Goal: Transaction & Acquisition: Purchase product/service

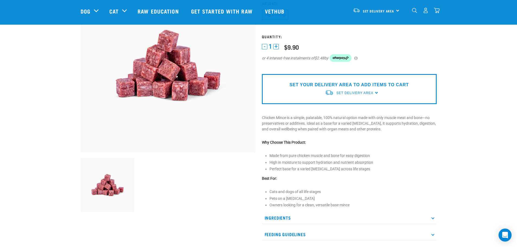
scroll to position [81, 0]
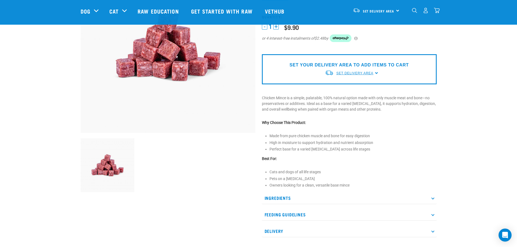
click at [368, 74] on span "Set Delivery Area" at bounding box center [354, 73] width 37 height 4
click at [349, 84] on link "[GEOGRAPHIC_DATA]" at bounding box center [352, 85] width 54 height 9
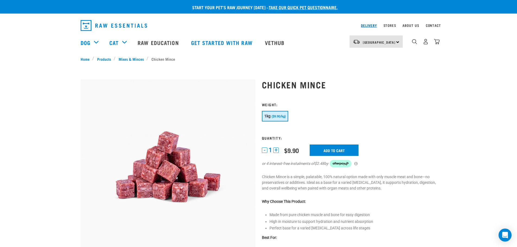
click at [367, 26] on link "Delivery" at bounding box center [369, 25] width 16 height 2
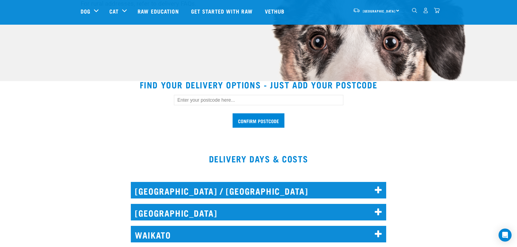
scroll to position [109, 0]
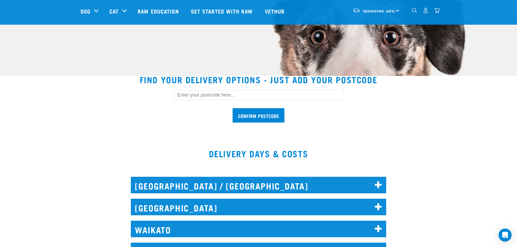
click at [207, 94] on input "text" at bounding box center [258, 95] width 169 height 10
type input "4414"
click at [250, 109] on input "Confirm postcode" at bounding box center [259, 115] width 52 height 14
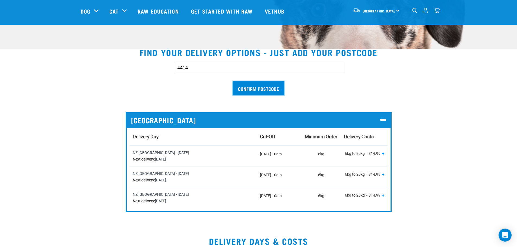
scroll to position [163, 0]
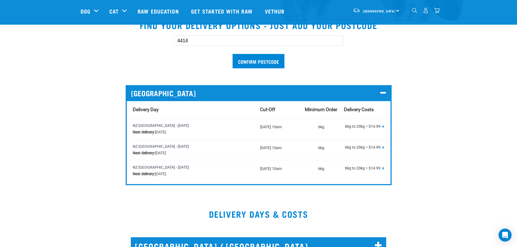
click at [384, 126] on span "+" at bounding box center [383, 126] width 3 height 5
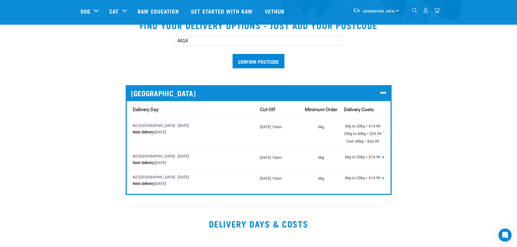
click at [410, 137] on div "4414 Confirm postcode NORTH ISLAND Delivery Day Cut-Off Minimum Order Delivery …" at bounding box center [258, 111] width 365 height 168
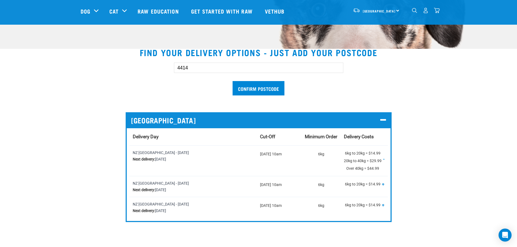
scroll to position [0, 0]
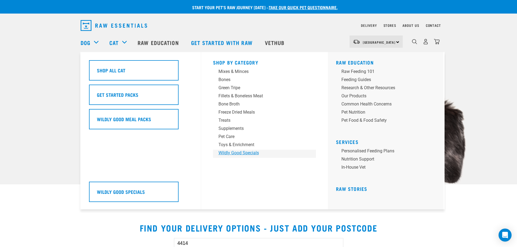
click at [230, 153] on div "Wildly Good Specials" at bounding box center [261, 153] width 85 height 7
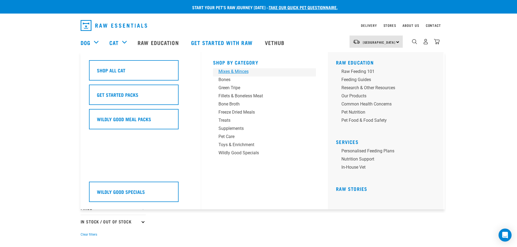
click at [226, 72] on div "Mixes & Minces" at bounding box center [261, 71] width 85 height 7
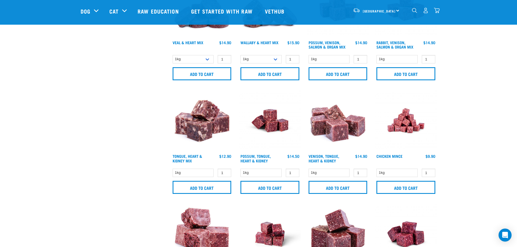
scroll to position [326, 0]
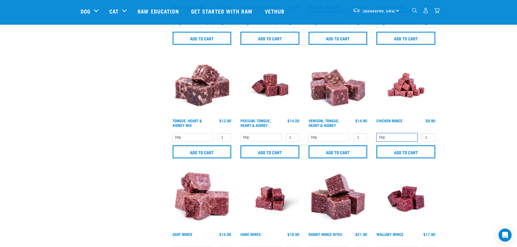
click at [396, 135] on select "1kg" at bounding box center [397, 137] width 41 height 8
click at [424, 136] on input "1" at bounding box center [429, 137] width 14 height 8
click at [428, 136] on input "2" at bounding box center [429, 137] width 14 height 8
click at [429, 135] on input "3" at bounding box center [429, 137] width 14 height 8
click at [430, 135] on input "4" at bounding box center [429, 137] width 14 height 8
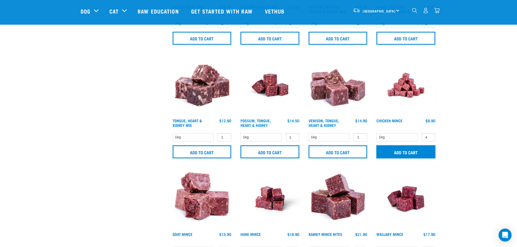
click at [420, 151] on input "Add to cart" at bounding box center [406, 151] width 59 height 13
drag, startPoint x: 510, startPoint y: 125, endPoint x: 501, endPoint y: 134, distance: 12.7
click at [21, 125] on button "delete" at bounding box center [17, 123] width 5 height 5
click at [430, 138] on input "3" at bounding box center [429, 137] width 14 height 8
type input "2"
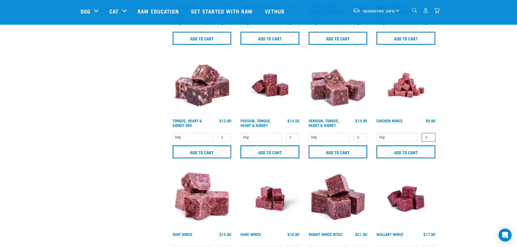
click at [430, 138] on input "2" at bounding box center [429, 137] width 14 height 8
click at [426, 149] on input "Add to cart" at bounding box center [406, 151] width 59 height 13
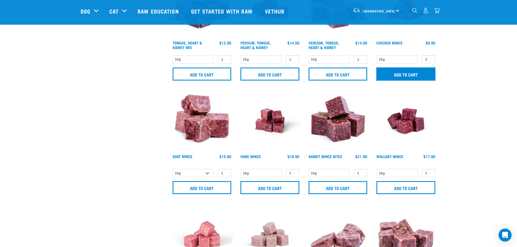
scroll to position [407, 0]
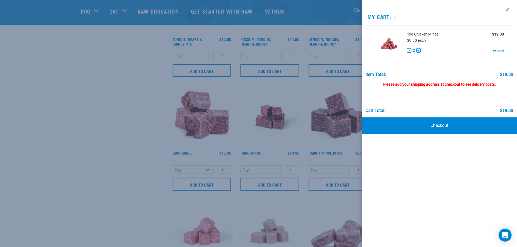
drag, startPoint x: 508, startPoint y: 10, endPoint x: 504, endPoint y: 12, distance: 4.1
click at [508, 10] on link at bounding box center [507, 9] width 9 height 9
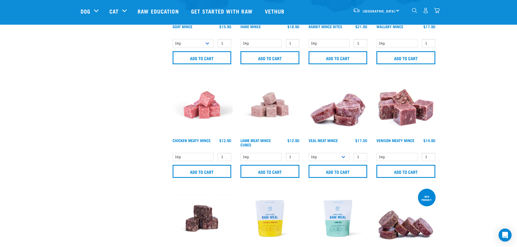
scroll to position [543, 0]
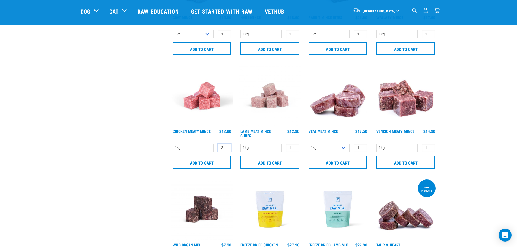
type input "2"
click at [226, 147] on input "2" at bounding box center [225, 148] width 14 height 8
click at [201, 161] on input "Add to cart" at bounding box center [202, 162] width 59 height 13
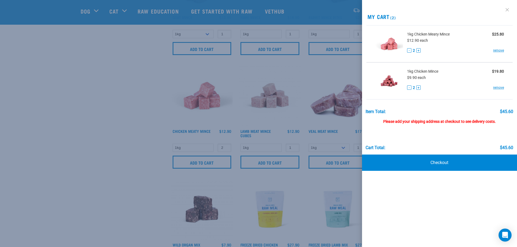
click at [508, 9] on link at bounding box center [507, 9] width 9 height 9
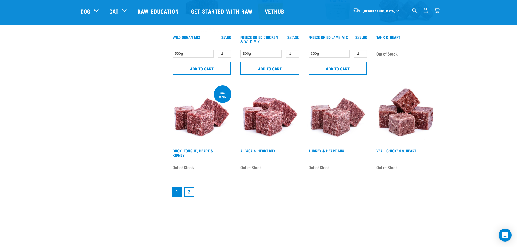
scroll to position [760, 0]
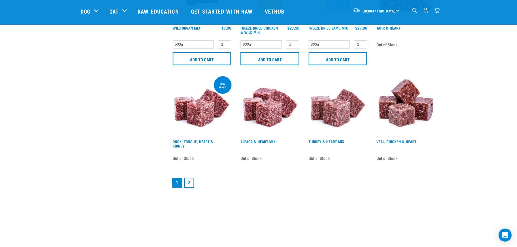
click at [192, 183] on link "2" at bounding box center [189, 183] width 10 height 10
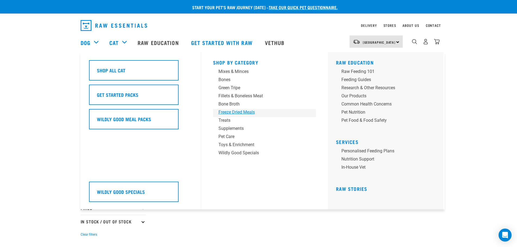
click at [234, 112] on div "Freeze Dried Meals" at bounding box center [261, 112] width 85 height 7
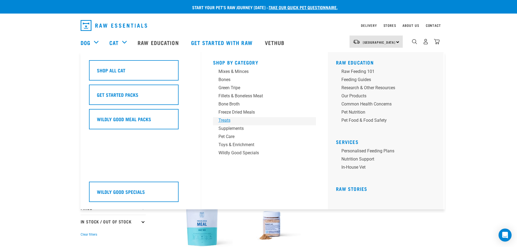
click at [226, 120] on div "Treats" at bounding box center [261, 120] width 85 height 7
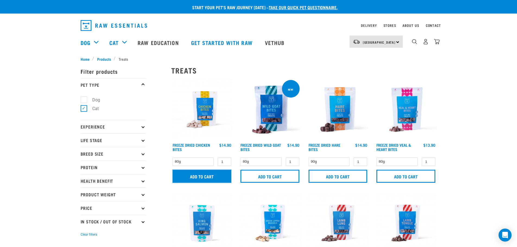
click at [210, 179] on input "Add to cart" at bounding box center [202, 176] width 59 height 13
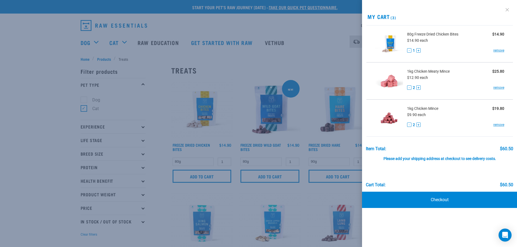
click at [510, 10] on link at bounding box center [507, 9] width 9 height 9
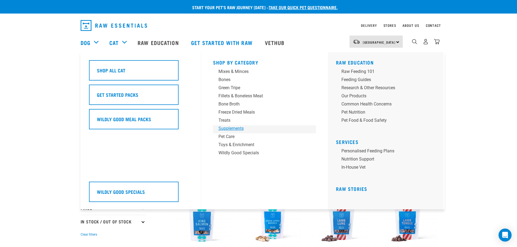
click at [227, 129] on div "Supplements" at bounding box center [261, 128] width 85 height 7
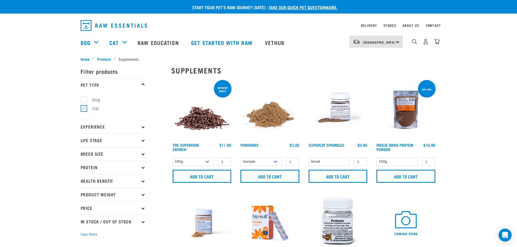
click at [411, 108] on img at bounding box center [406, 110] width 62 height 62
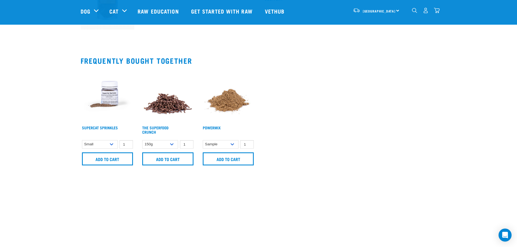
scroll to position [81, 0]
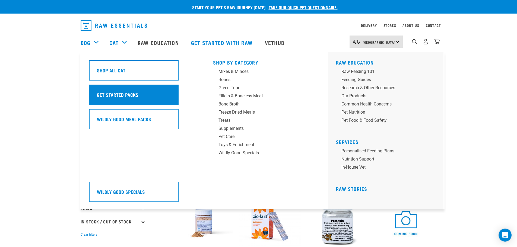
click at [119, 96] on h5 "Get Started Packs" at bounding box center [118, 94] width 42 height 7
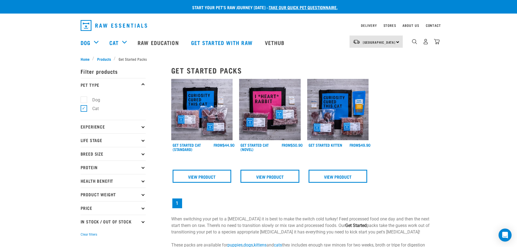
click at [186, 111] on img at bounding box center [202, 110] width 62 height 62
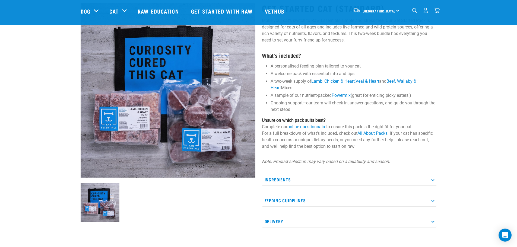
scroll to position [54, 0]
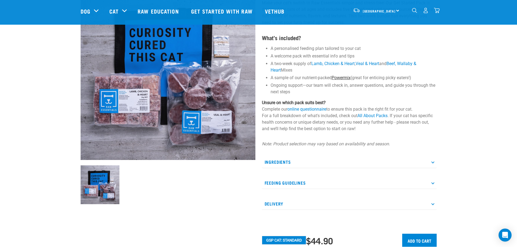
click at [345, 77] on link "Powermix" at bounding box center [341, 77] width 19 height 5
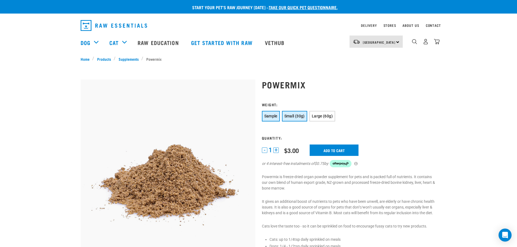
click at [293, 116] on span "Small (30g)" at bounding box center [294, 116] width 20 height 4
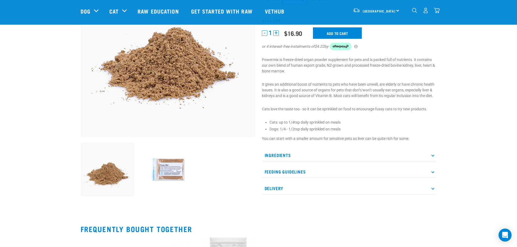
scroll to position [109, 0]
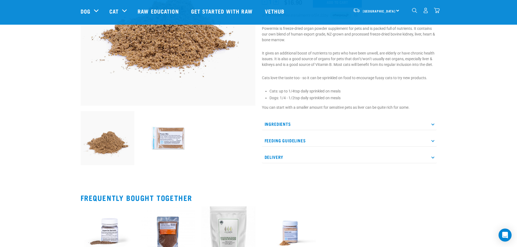
click at [319, 141] on p "Feeding Guidelines" at bounding box center [349, 141] width 175 height 12
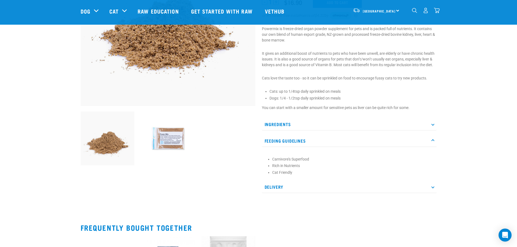
scroll to position [27, 0]
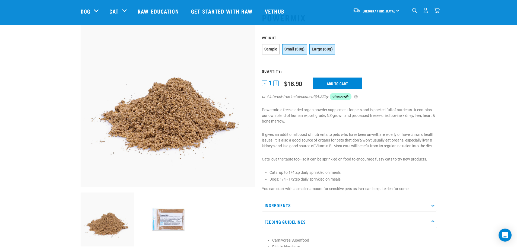
click at [321, 48] on span "Large (60g)" at bounding box center [322, 49] width 21 height 4
click at [300, 46] on button "Small (30g)" at bounding box center [294, 49] width 25 height 11
click at [331, 80] on input "Add to cart" at bounding box center [337, 83] width 49 height 11
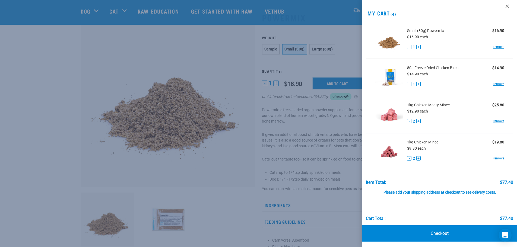
scroll to position [5, 0]
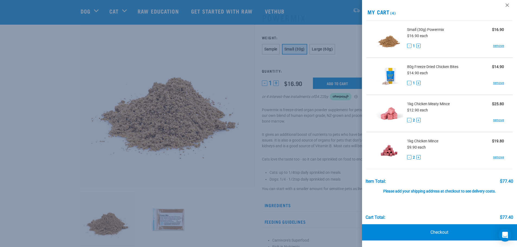
drag, startPoint x: 193, startPoint y: 65, endPoint x: 153, endPoint y: 39, distance: 48.3
click at [193, 65] on div at bounding box center [258, 123] width 517 height 247
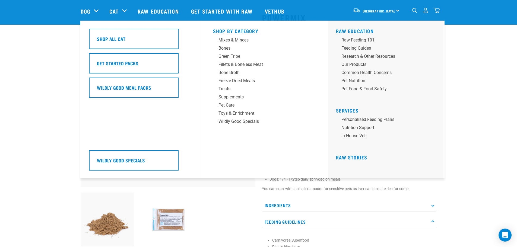
click at [120, 10] on div "Cat" at bounding box center [120, 11] width 23 height 22
click at [226, 39] on div "Mixes & Minces" at bounding box center [261, 40] width 85 height 7
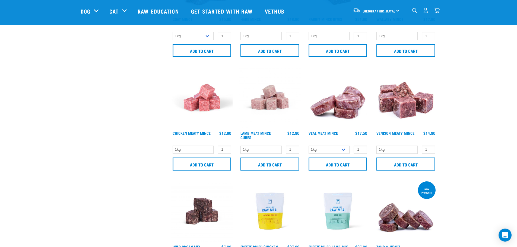
scroll to position [543, 0]
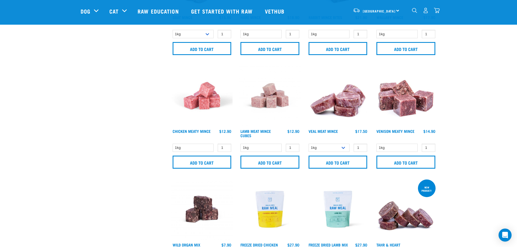
click at [198, 102] on img at bounding box center [202, 96] width 62 height 62
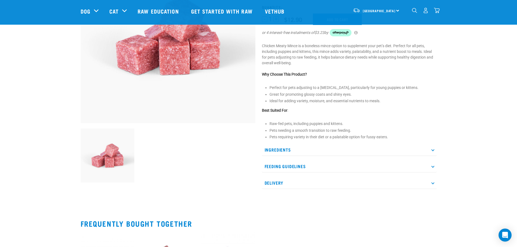
scroll to position [81, 0]
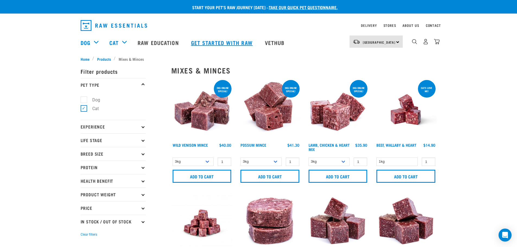
click at [242, 41] on link "Get started with Raw" at bounding box center [223, 43] width 74 height 22
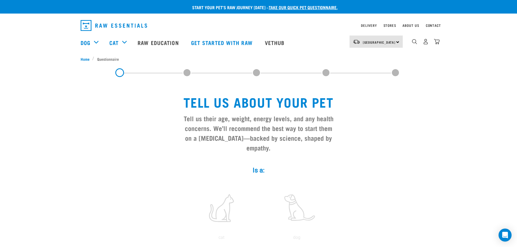
click at [293, 6] on link "take our quick pet questionnaire." at bounding box center [303, 7] width 69 height 2
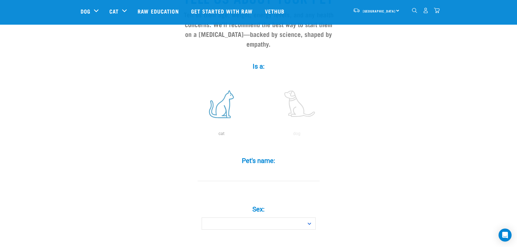
scroll to position [54, 0]
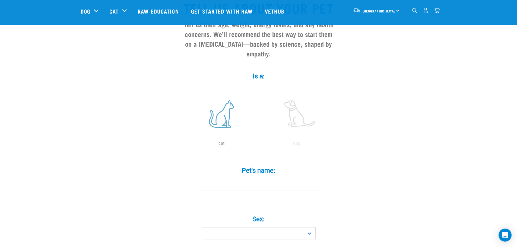
click at [229, 103] on label at bounding box center [221, 114] width 73 height 46
click at [184, 145] on input "radio" at bounding box center [184, 145] width 0 height 0
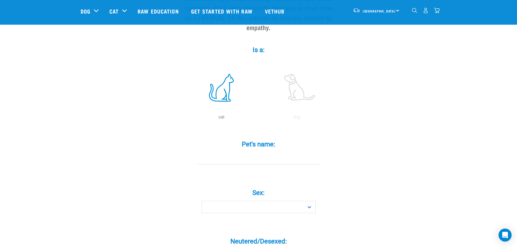
scroll to position [81, 0]
